Goal: Information Seeking & Learning: Learn about a topic

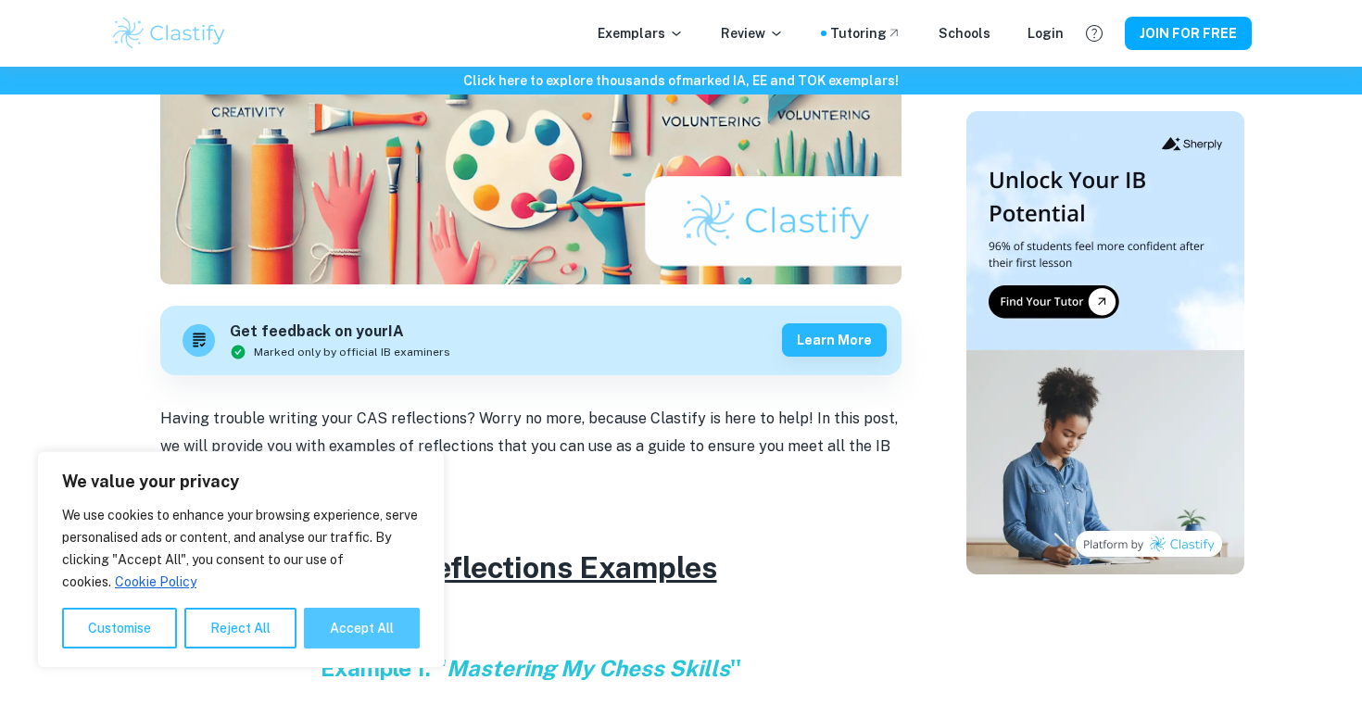
click at [313, 643] on button "Accept All" at bounding box center [362, 628] width 116 height 41
checkbox input "true"
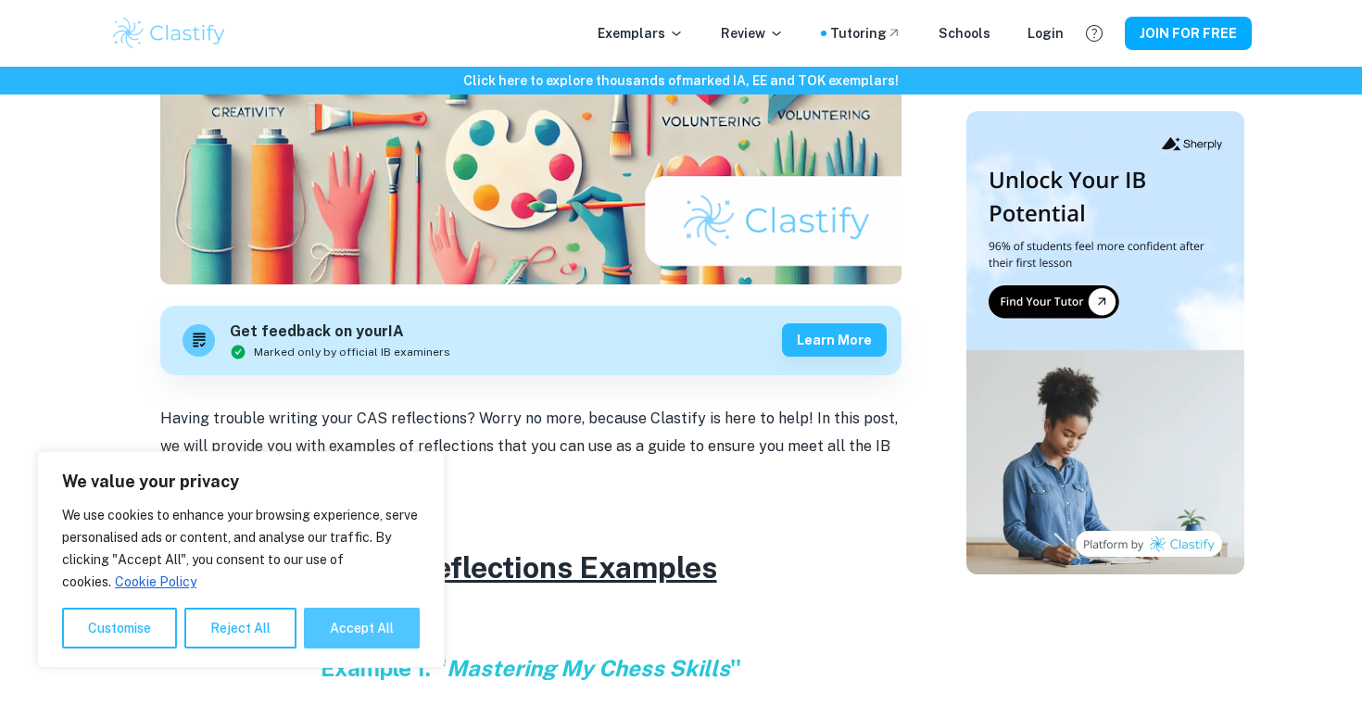
checkbox input "true"
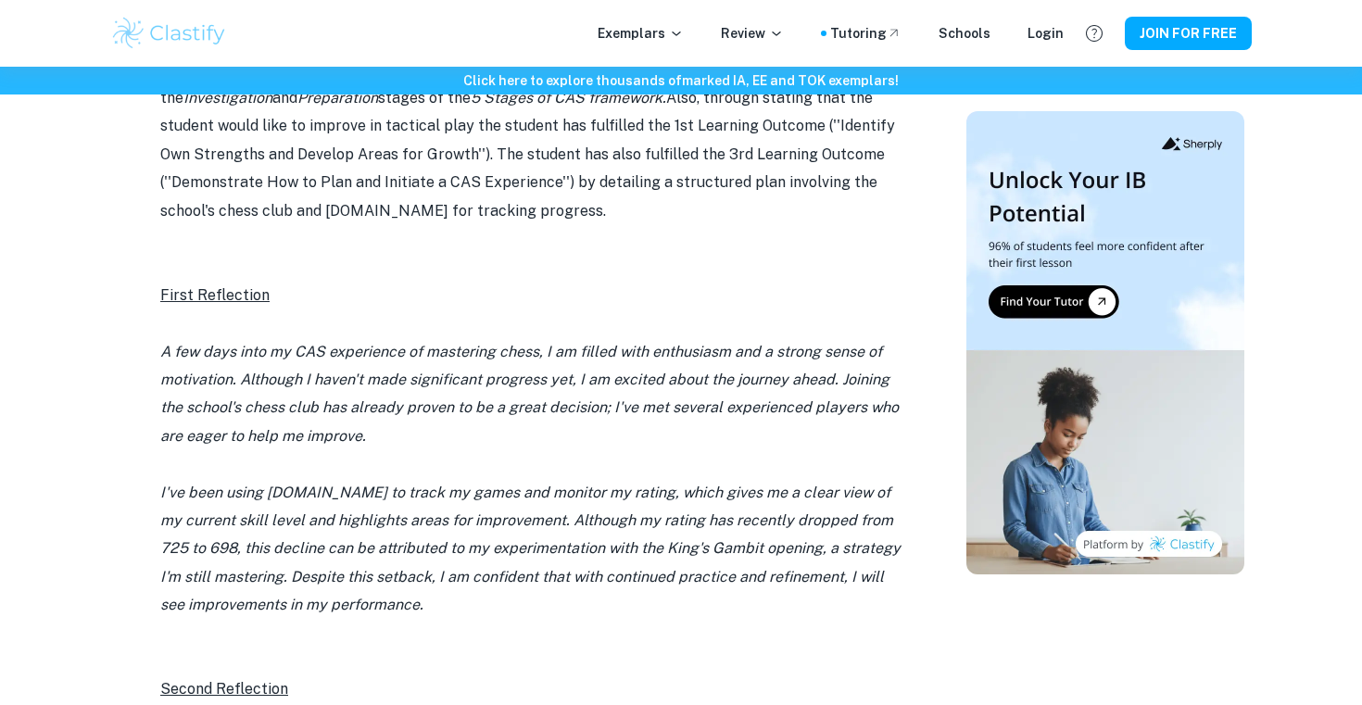
scroll to position [1373, 0]
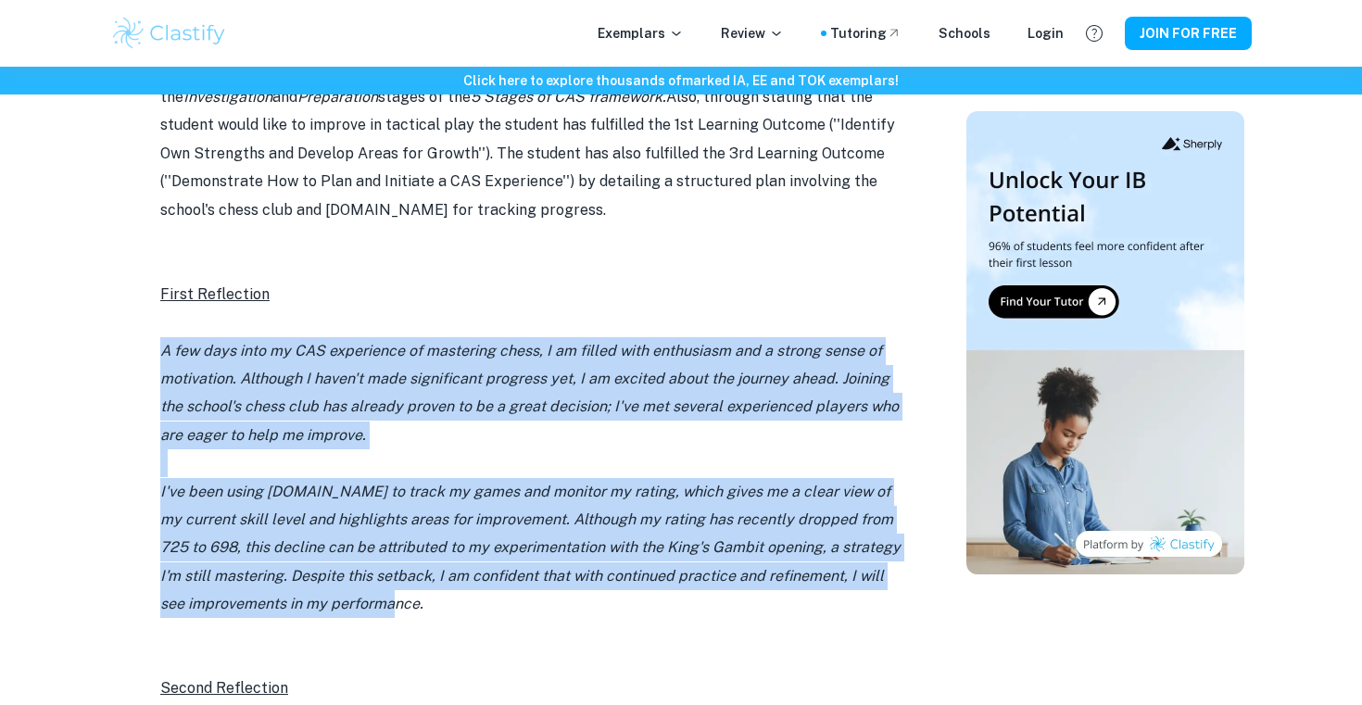
drag, startPoint x: 151, startPoint y: 348, endPoint x: 413, endPoint y: 605, distance: 367.6
copy div "A few days into my CAS experience of mastering chess, I am filled with enthusia…"
